Goal: Information Seeking & Learning: Learn about a topic

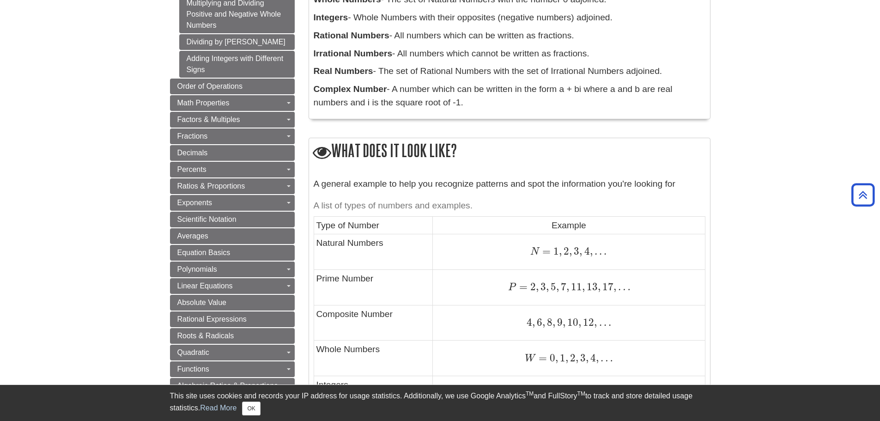
scroll to position [370, 0]
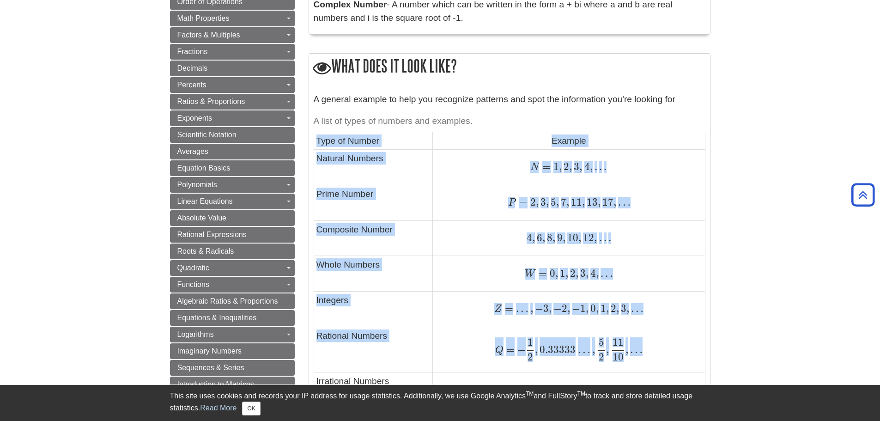
drag, startPoint x: 318, startPoint y: 141, endPoint x: 638, endPoint y: 355, distance: 385.6
click at [638, 355] on tbody "Type of Number Example Natural Numbers N = 1 , 2 , 3 , 4 , . . . N = 1 , 2 , 3 …" at bounding box center [509, 310] width 391 height 357
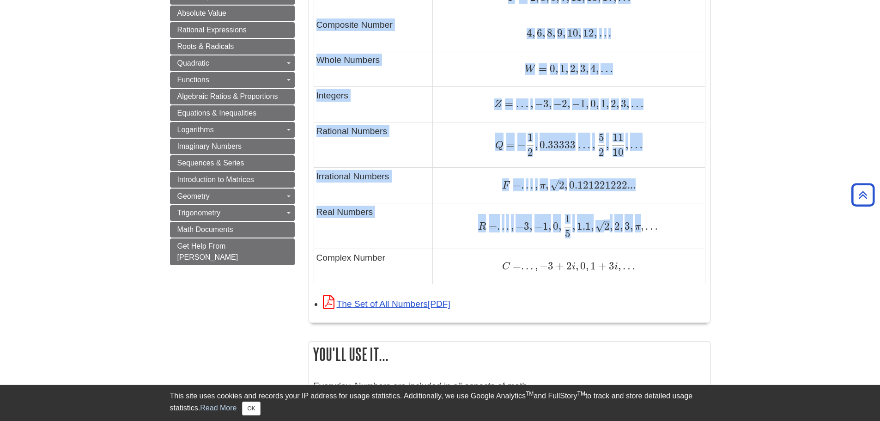
scroll to position [588, 0]
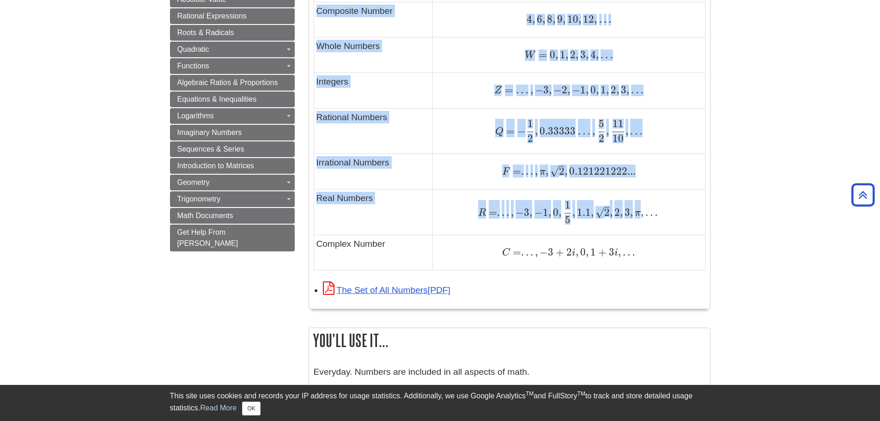
copy tbody "Type of Number Example Natural Numbers N = 1 , 2 , 3 , 4 , . . . N = 1 , 2 , 3 …"
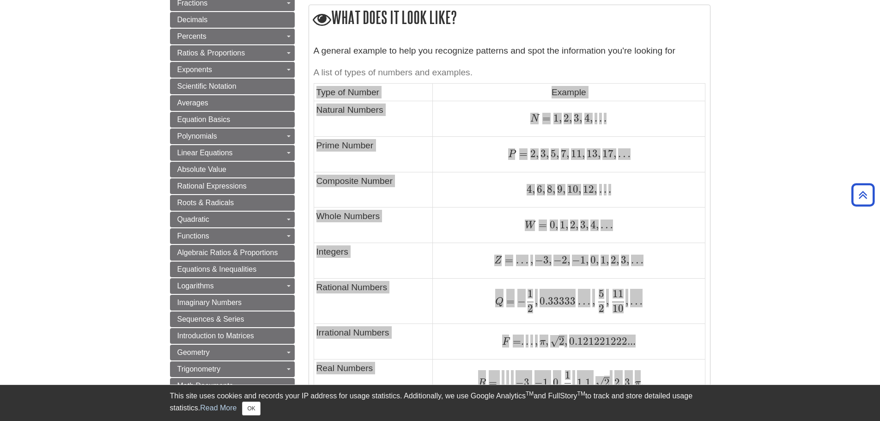
scroll to position [462, 0]
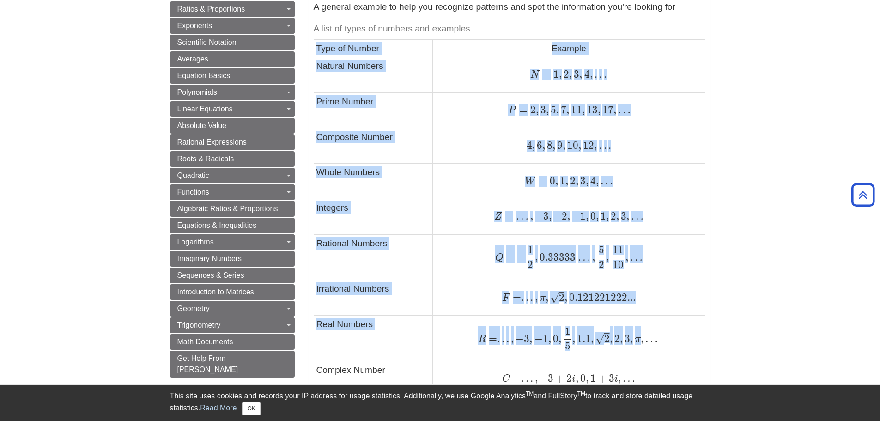
click at [679, 266] on div "Q = − 1 2 , 0.33333 … , 5 2 , 11 10 , … Q = − 1 2 , 0.33333 … , 5 2 , 11 10 , …" at bounding box center [568, 257] width 267 height 23
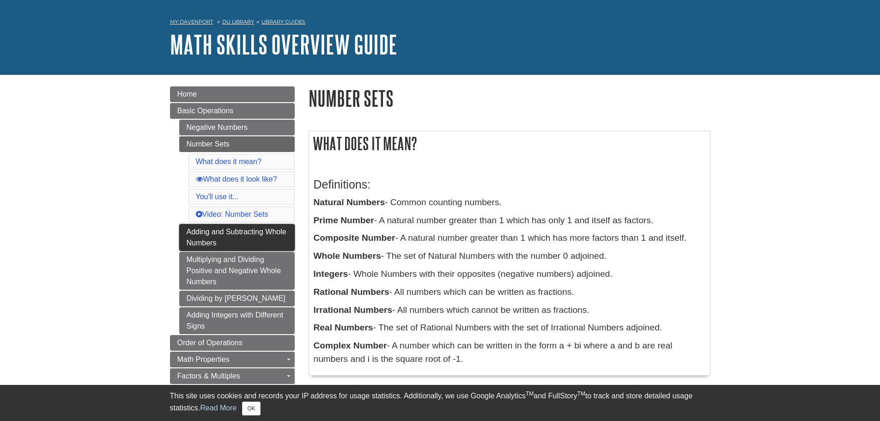
scroll to position [46, 0]
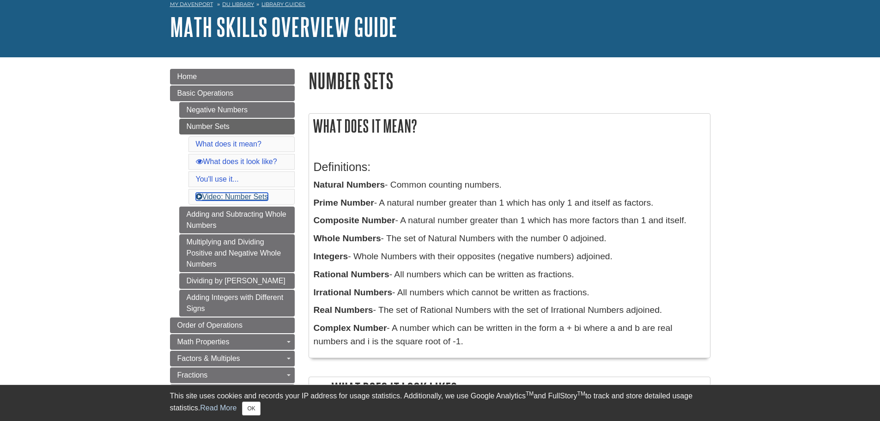
click at [244, 197] on link "Video: Number Sets" at bounding box center [232, 197] width 73 height 8
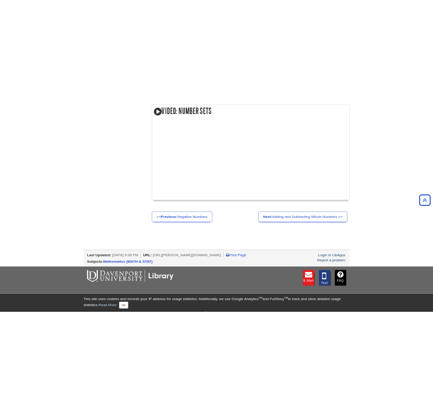
scroll to position [46, 0]
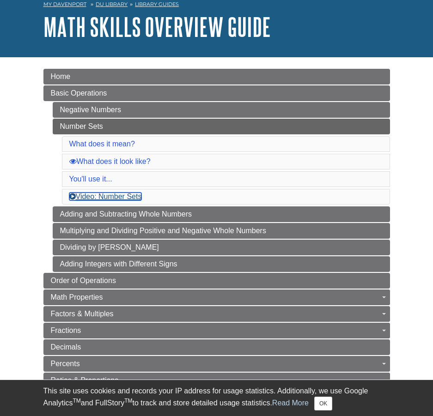
click at [121, 196] on link "Video: Number Sets" at bounding box center [105, 197] width 73 height 8
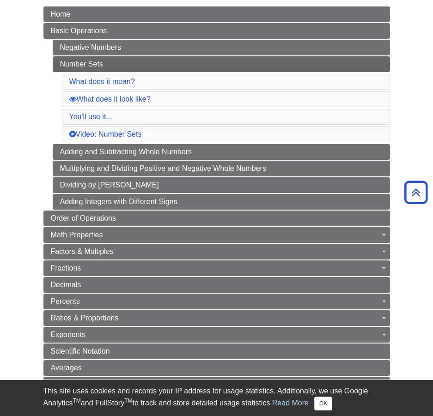
scroll to position [92, 0]
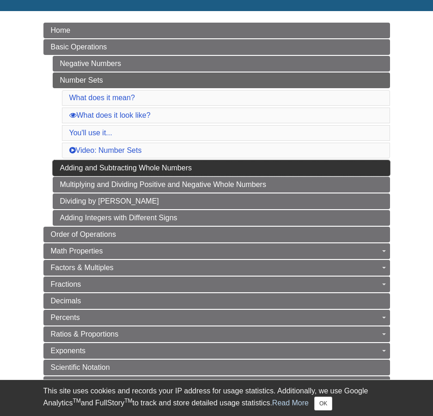
click at [154, 169] on link "Adding and Subtracting Whole Numbers" at bounding box center [221, 168] width 337 height 16
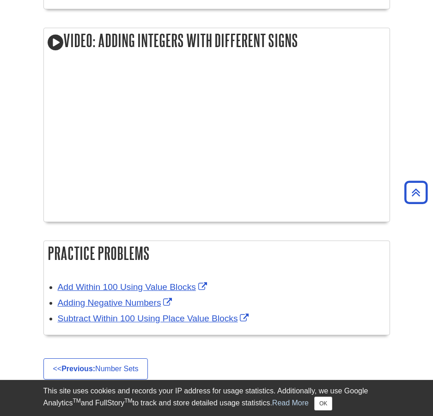
scroll to position [1109, 0]
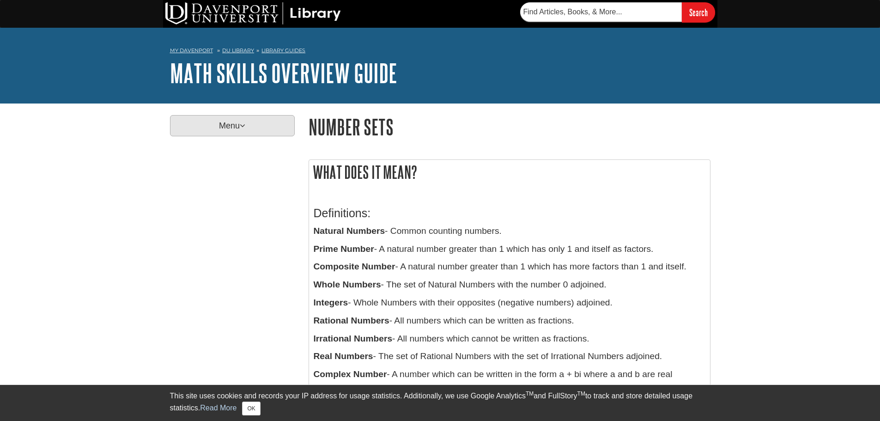
click at [245, 125] on icon at bounding box center [243, 125] width 6 height 8
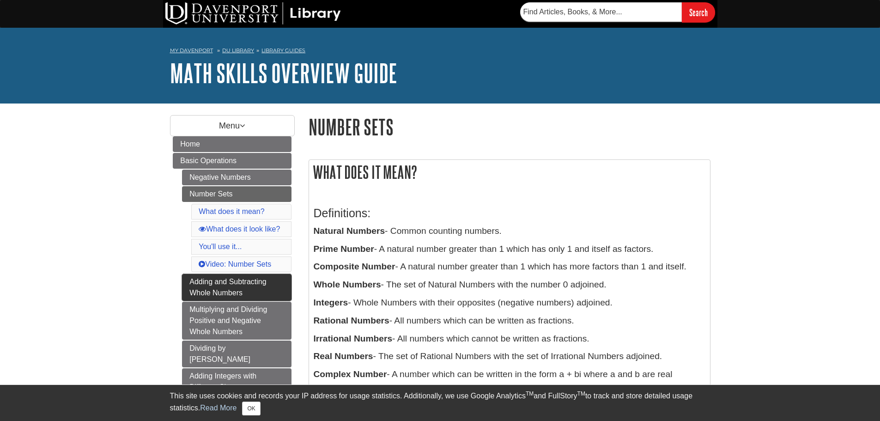
click at [226, 280] on link "Adding and Subtracting Whole Numbers" at bounding box center [236, 287] width 109 height 27
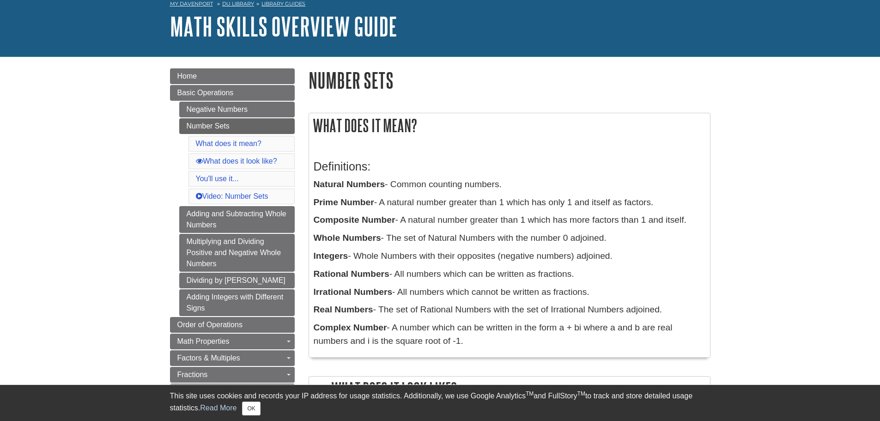
scroll to position [46, 0]
